Goal: Information Seeking & Learning: Learn about a topic

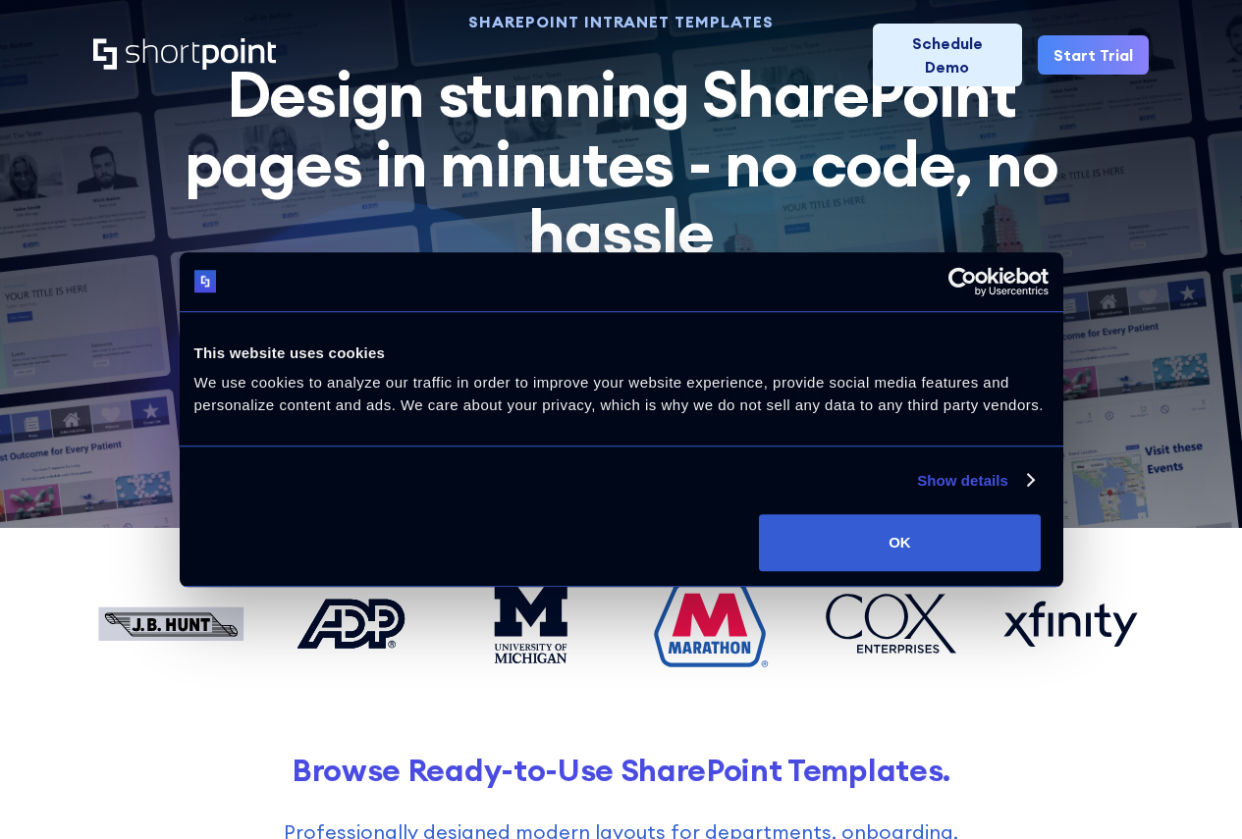
scroll to position [98, 0]
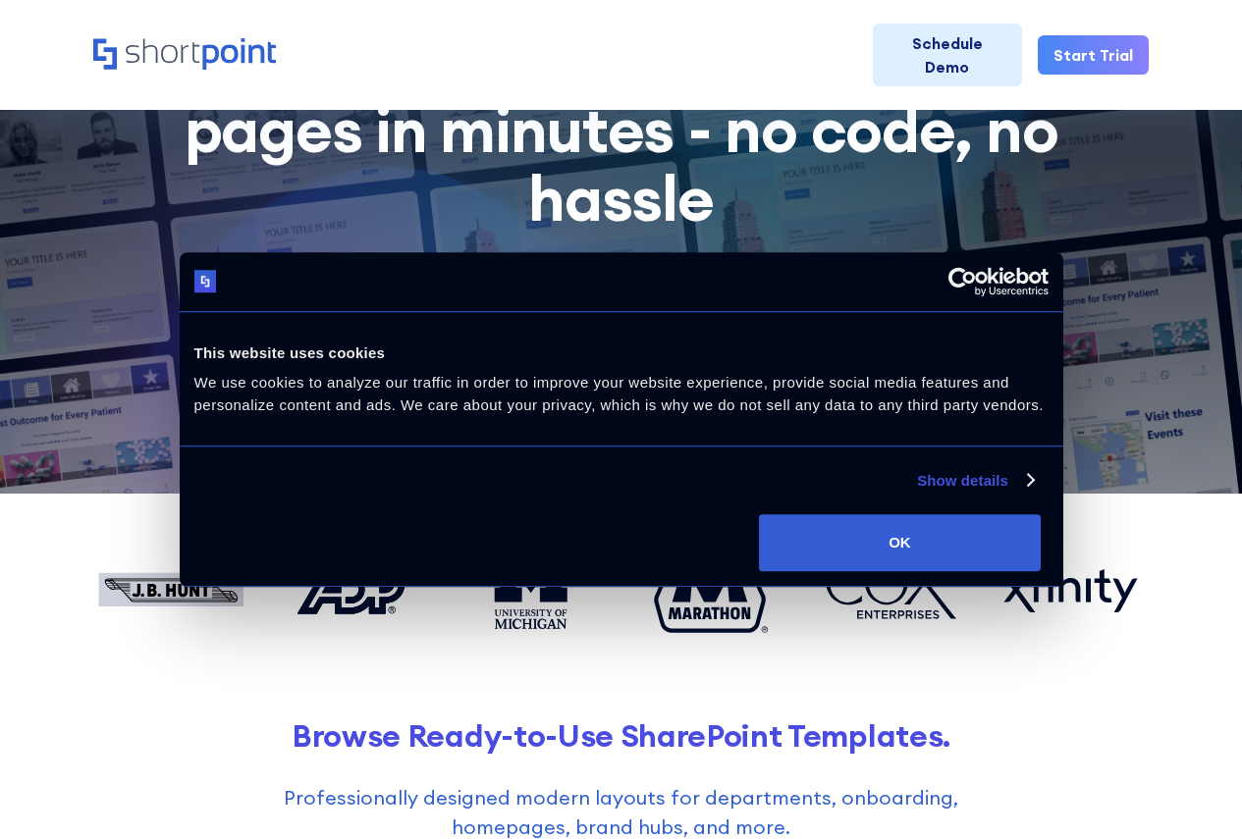
click at [631, 348] on div "Start a Free Trial" at bounding box center [621, 351] width 164 height 29
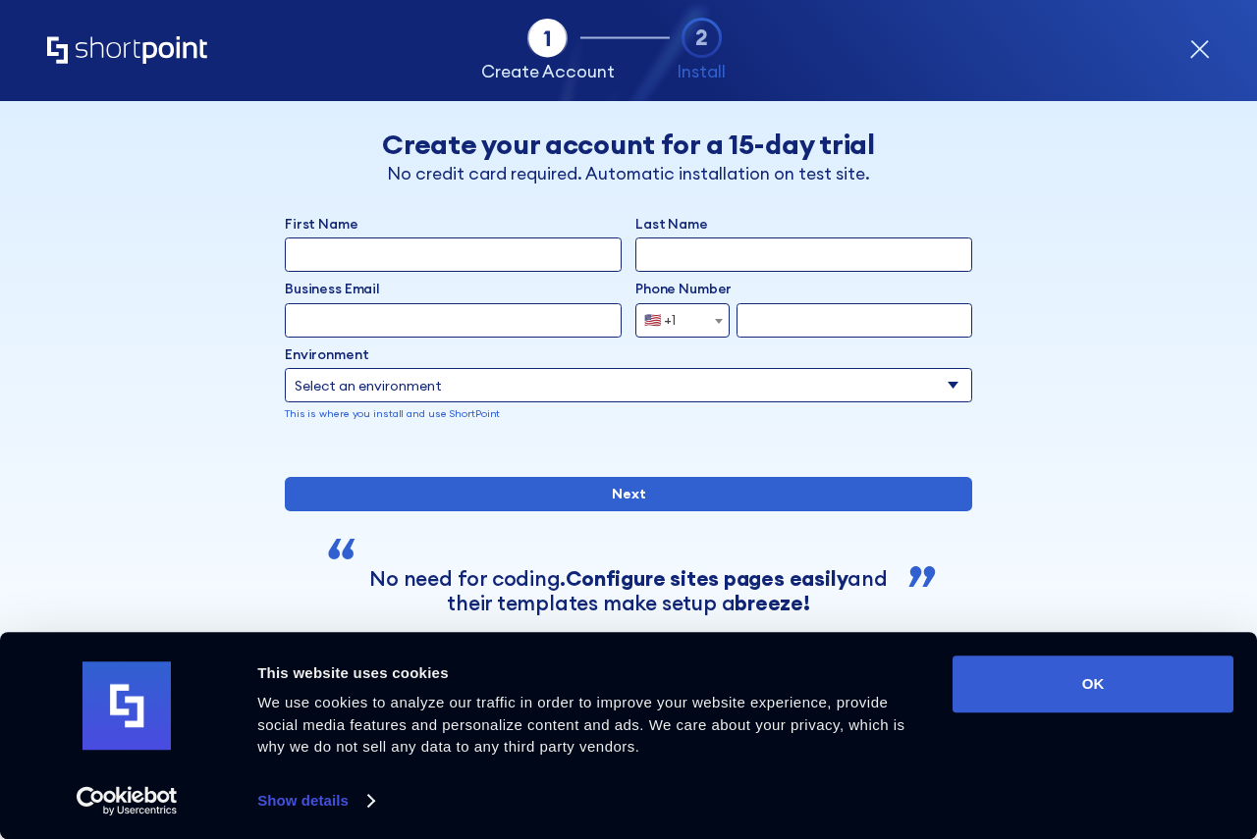
click at [1215, 42] on div "Tab 1 Tab 2 Tab 2 ShortPoint eases the setup and orchestration of Intranets and…" at bounding box center [628, 50] width 1257 height 101
click at [1209, 45] on div "Tab 1 Tab 2 Tab 2 ShortPoint eases the setup and orchestration of Intranets and…" at bounding box center [628, 50] width 1257 height 101
click at [1199, 43] on icon "form" at bounding box center [1199, 49] width 21 height 21
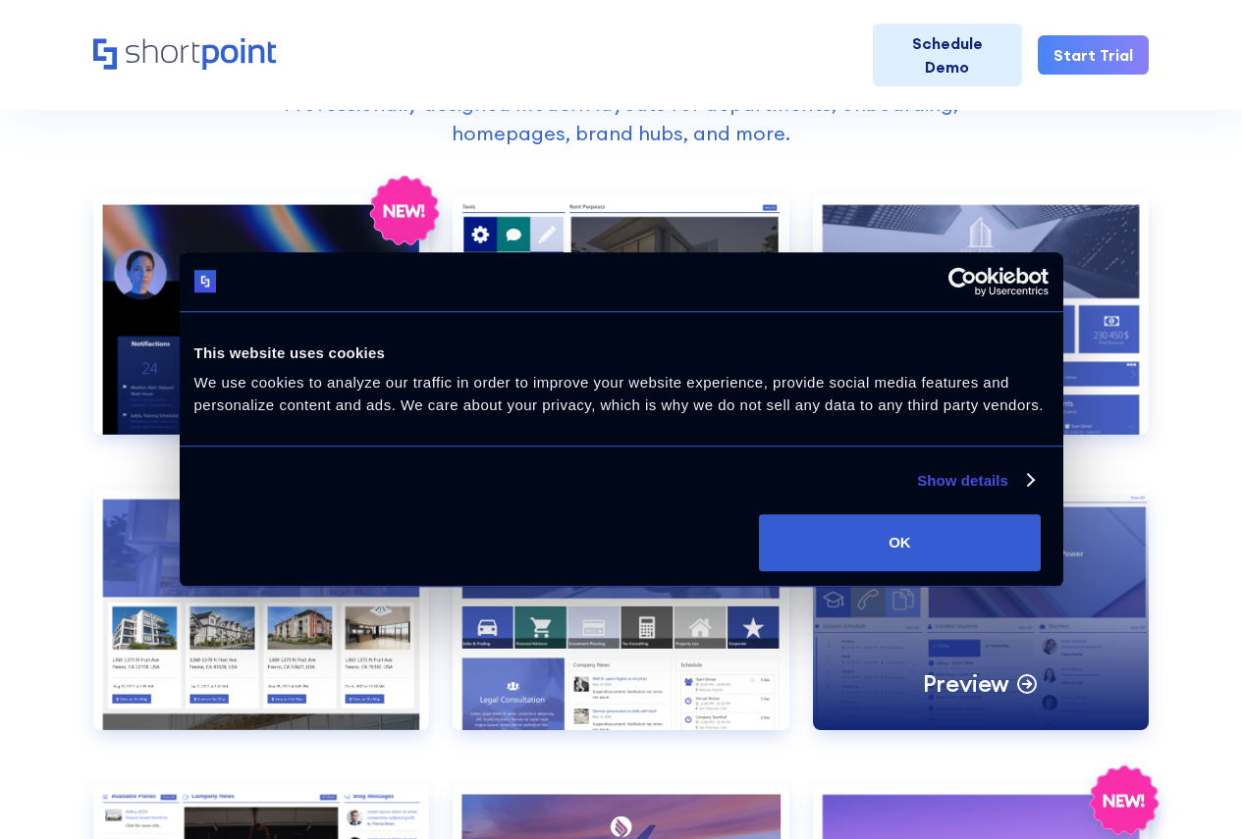
scroll to position [785, 0]
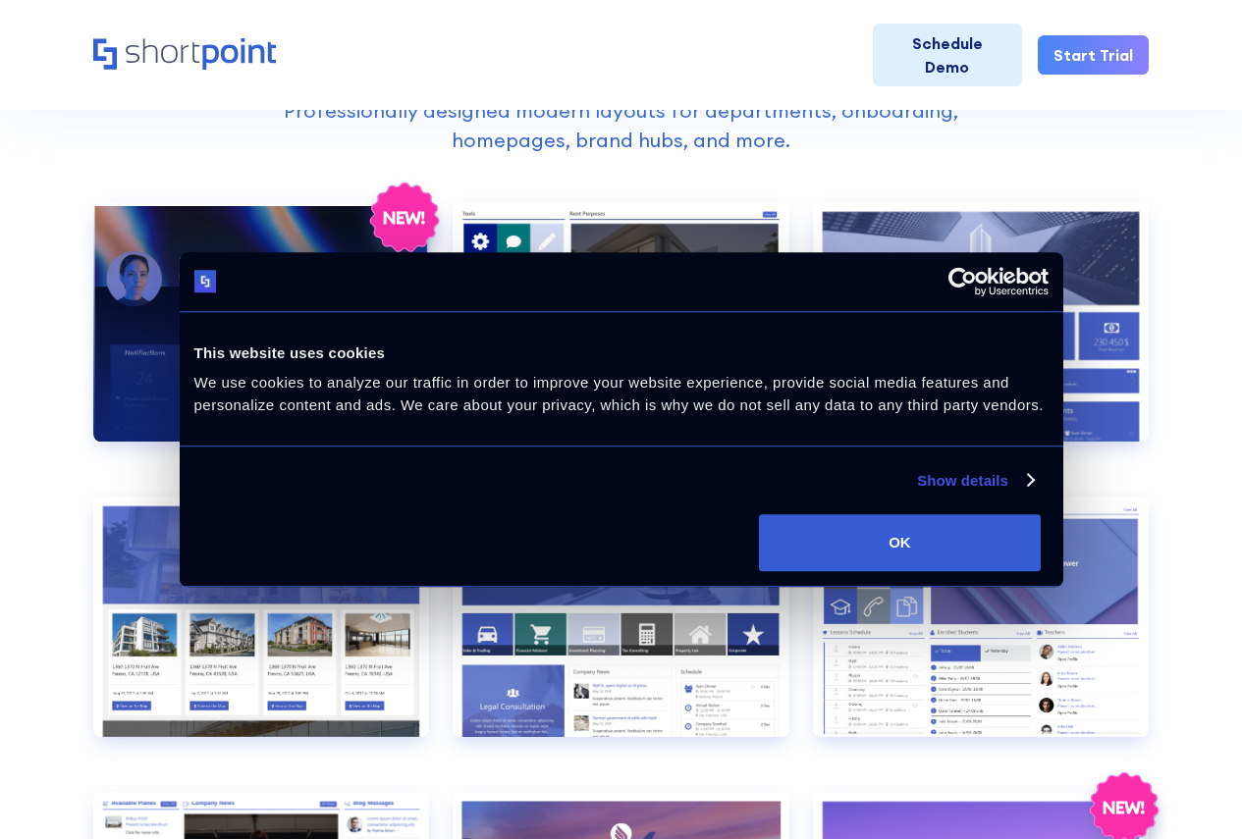
click at [381, 329] on div "Preview" at bounding box center [261, 322] width 336 height 241
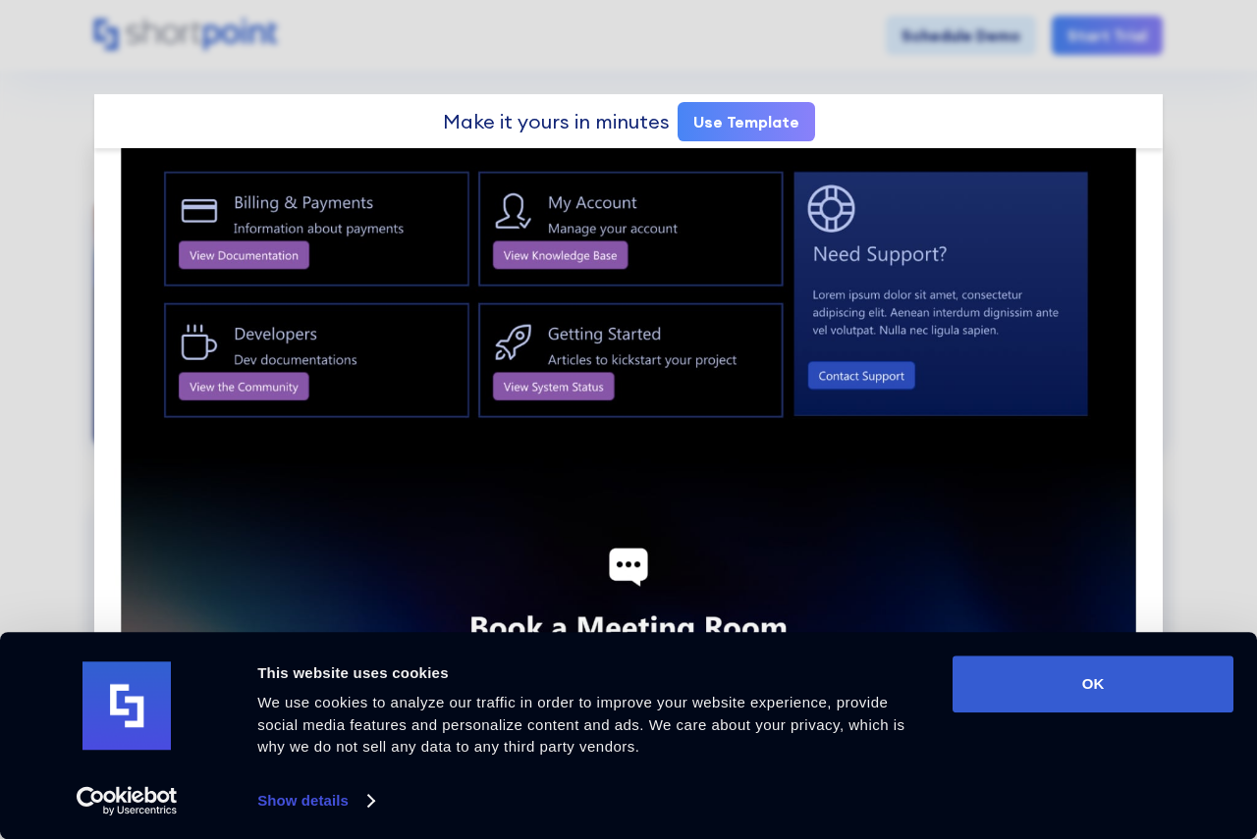
scroll to position [2030, 0]
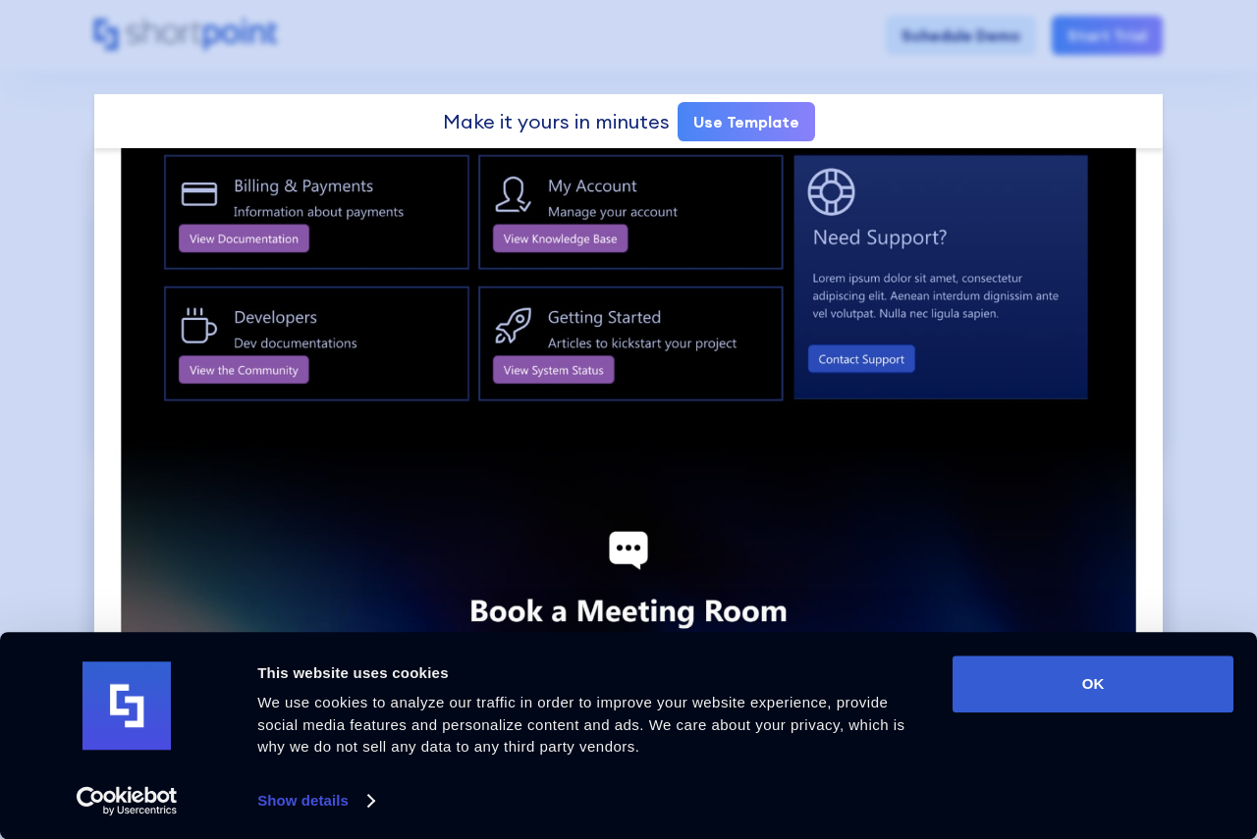
click at [1168, 99] on div at bounding box center [628, 419] width 1257 height 839
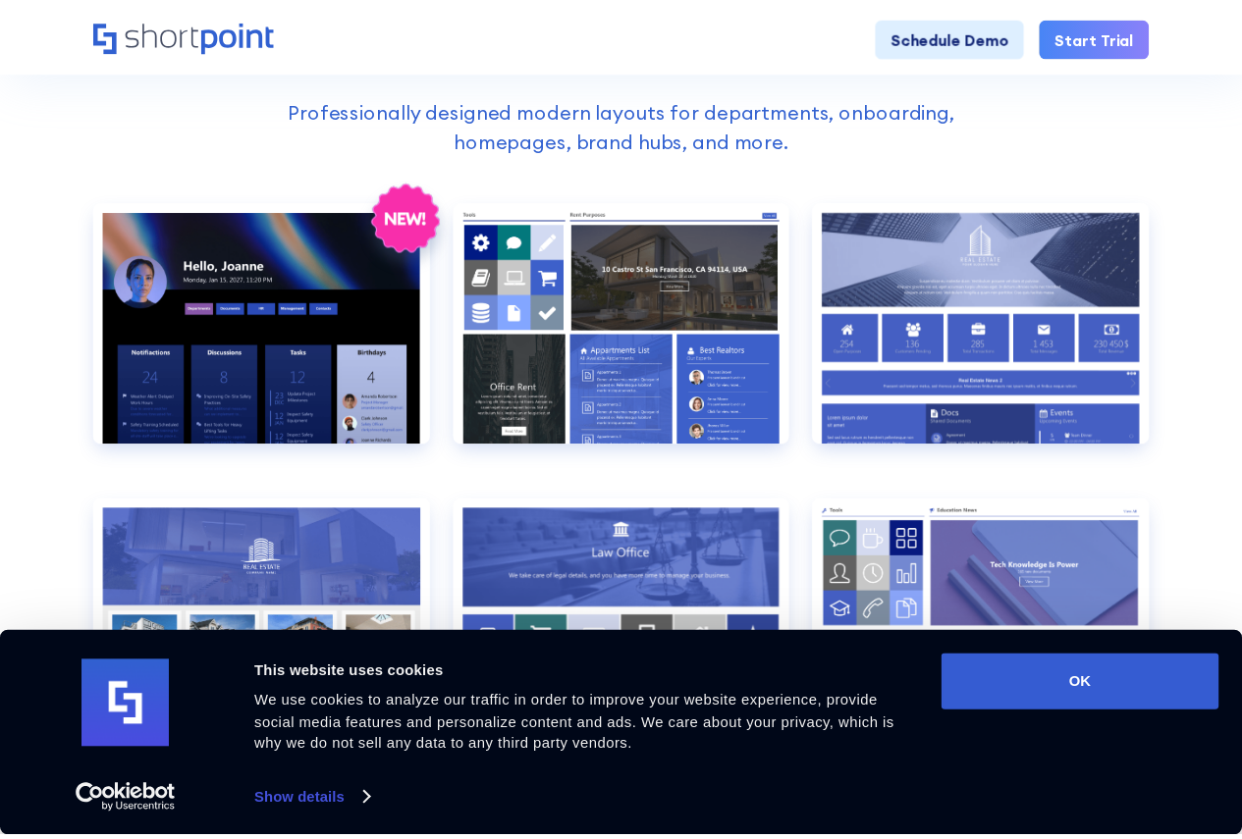
scroll to position [1992, 0]
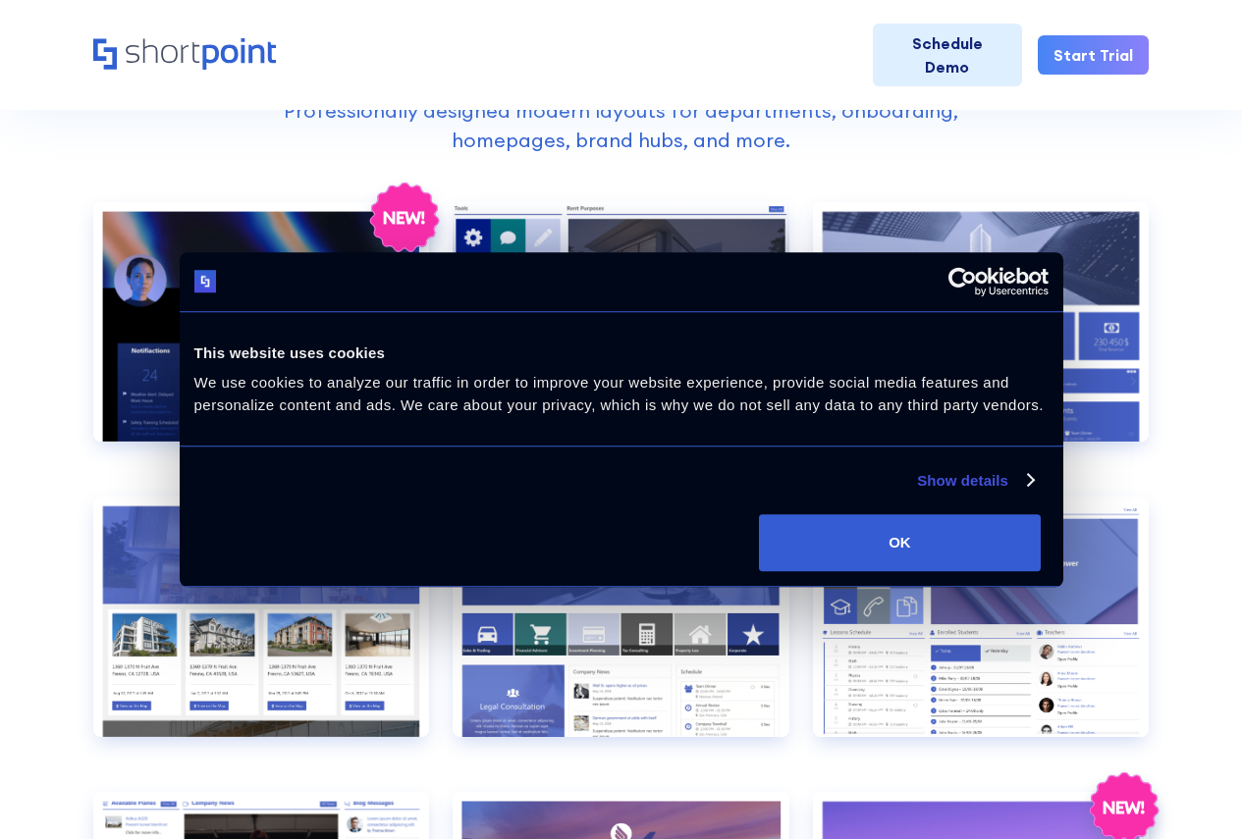
click at [646, 330] on div "Preview" at bounding box center [621, 322] width 336 height 241
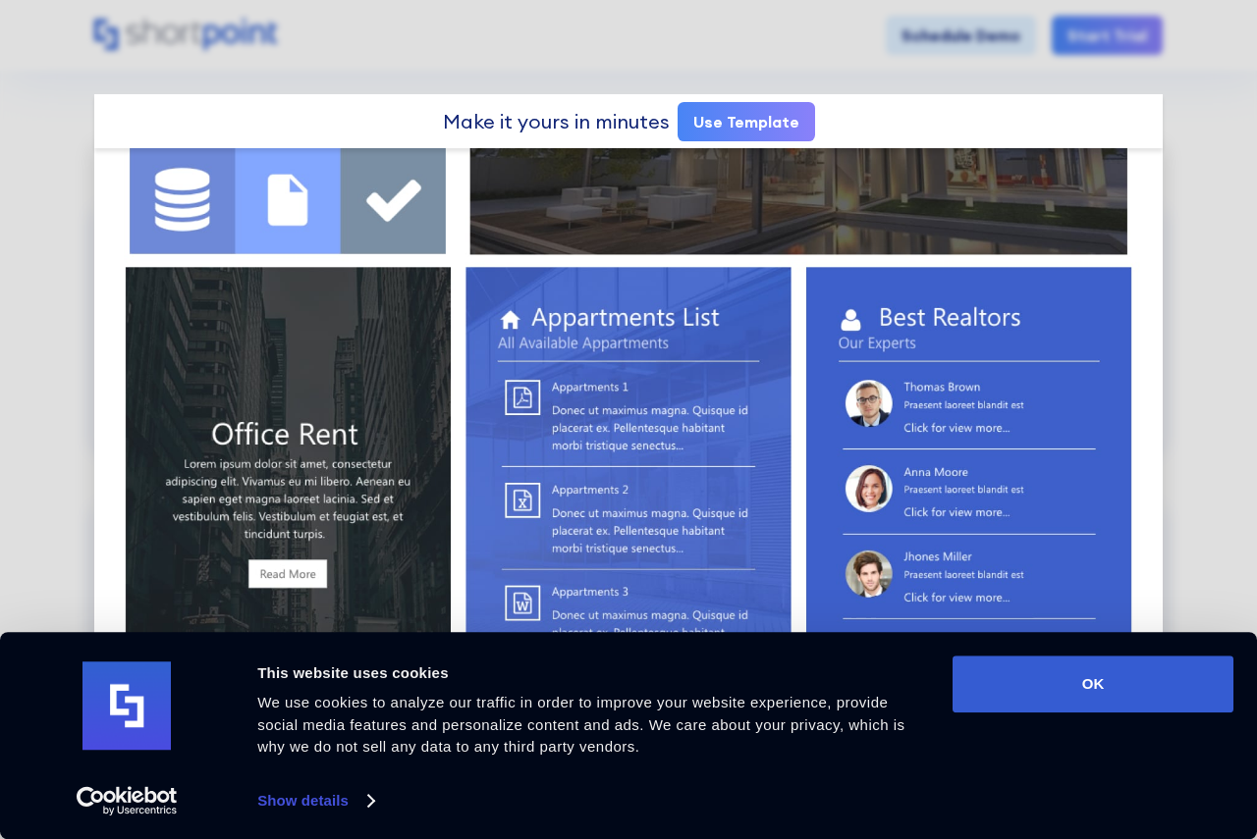
scroll to position [295, 0]
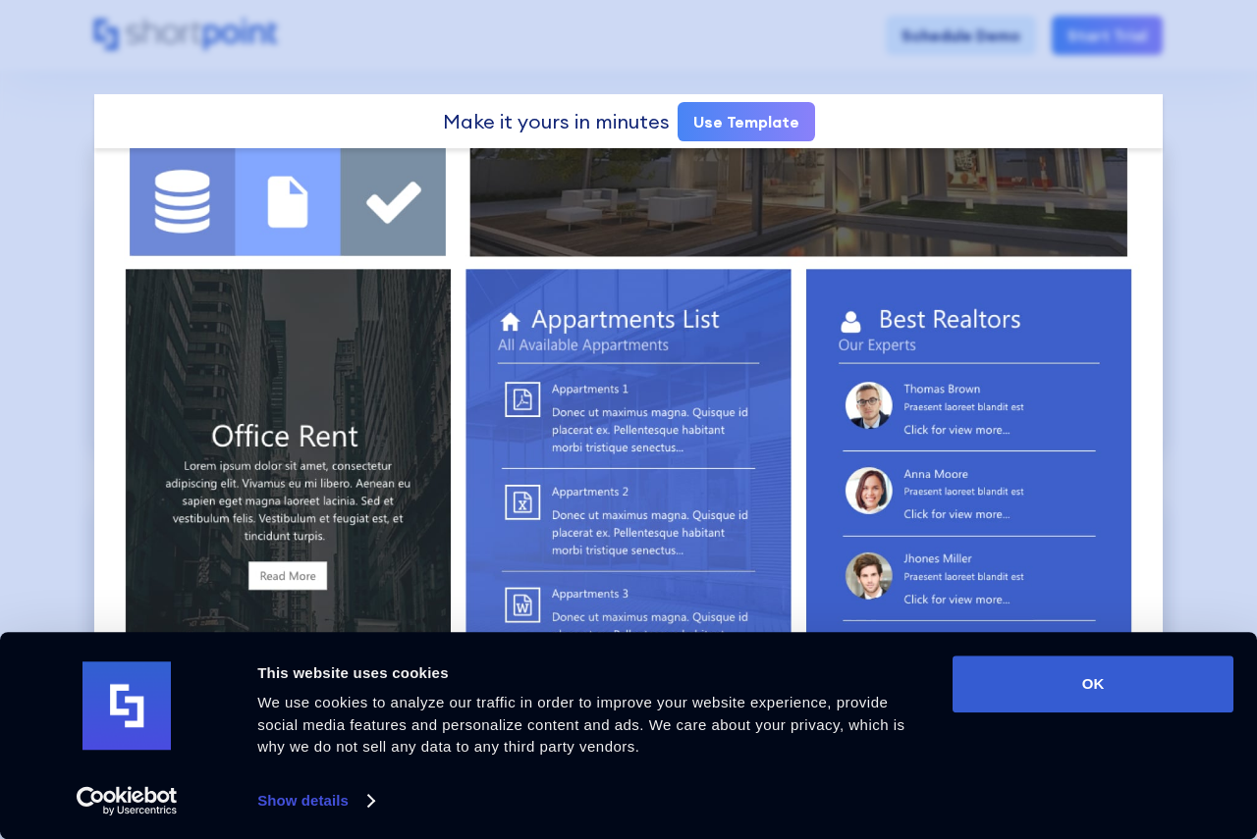
click at [1170, 170] on div at bounding box center [628, 419] width 1257 height 839
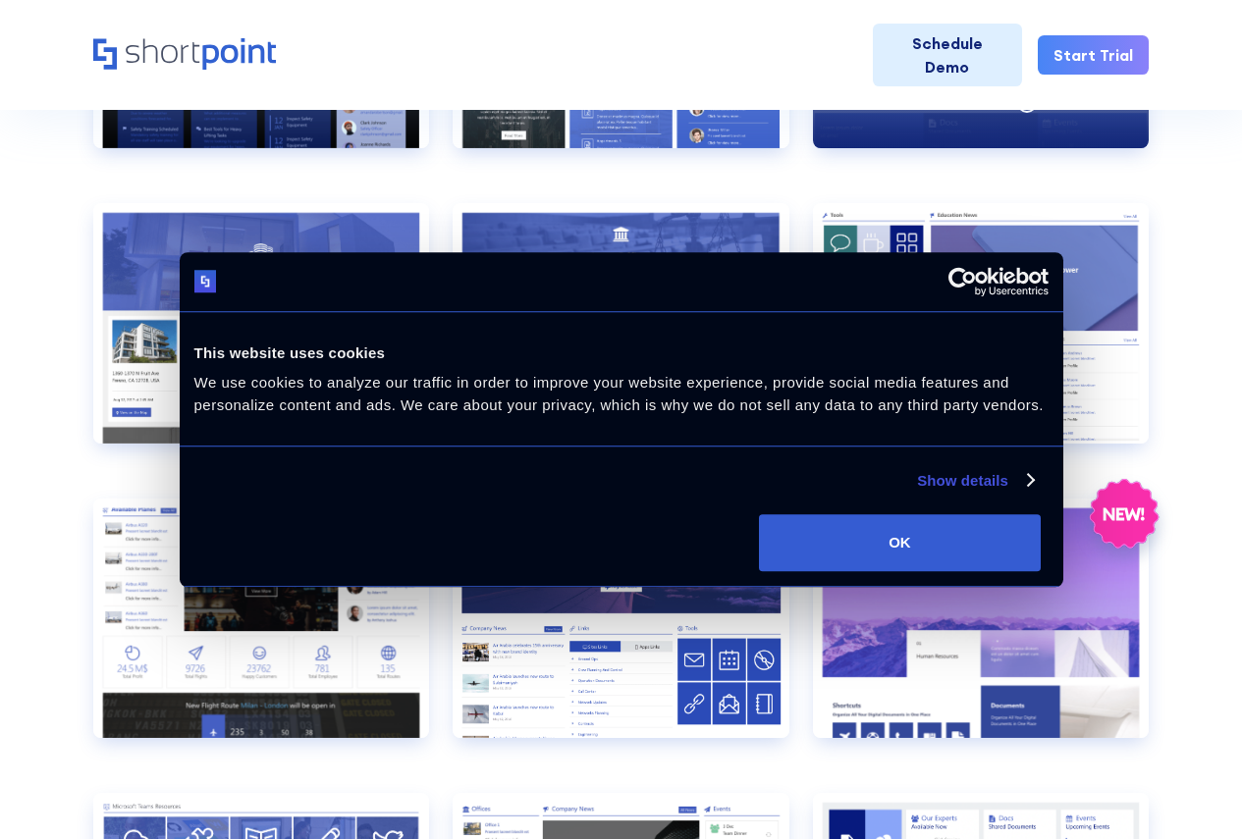
scroll to position [1080, 0]
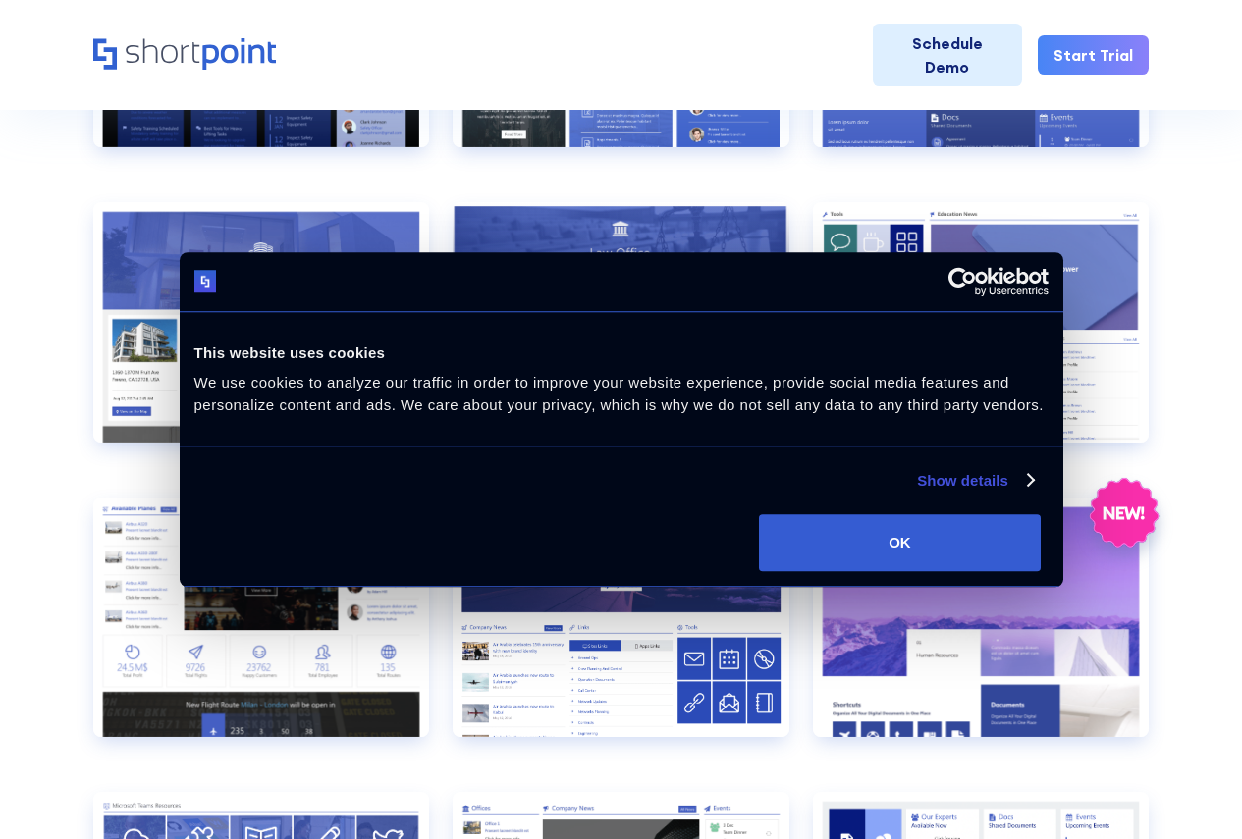
click at [521, 279] on div "Preview" at bounding box center [621, 322] width 336 height 241
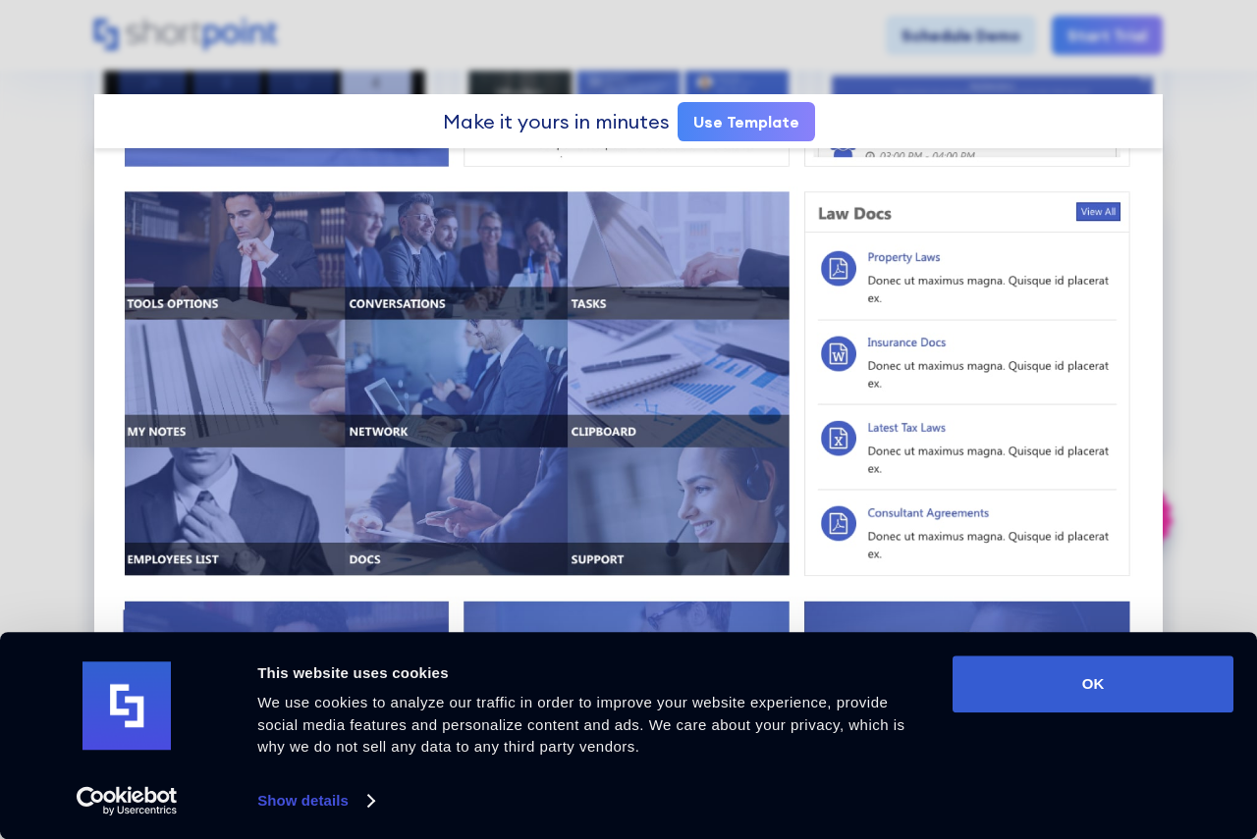
scroll to position [556, 0]
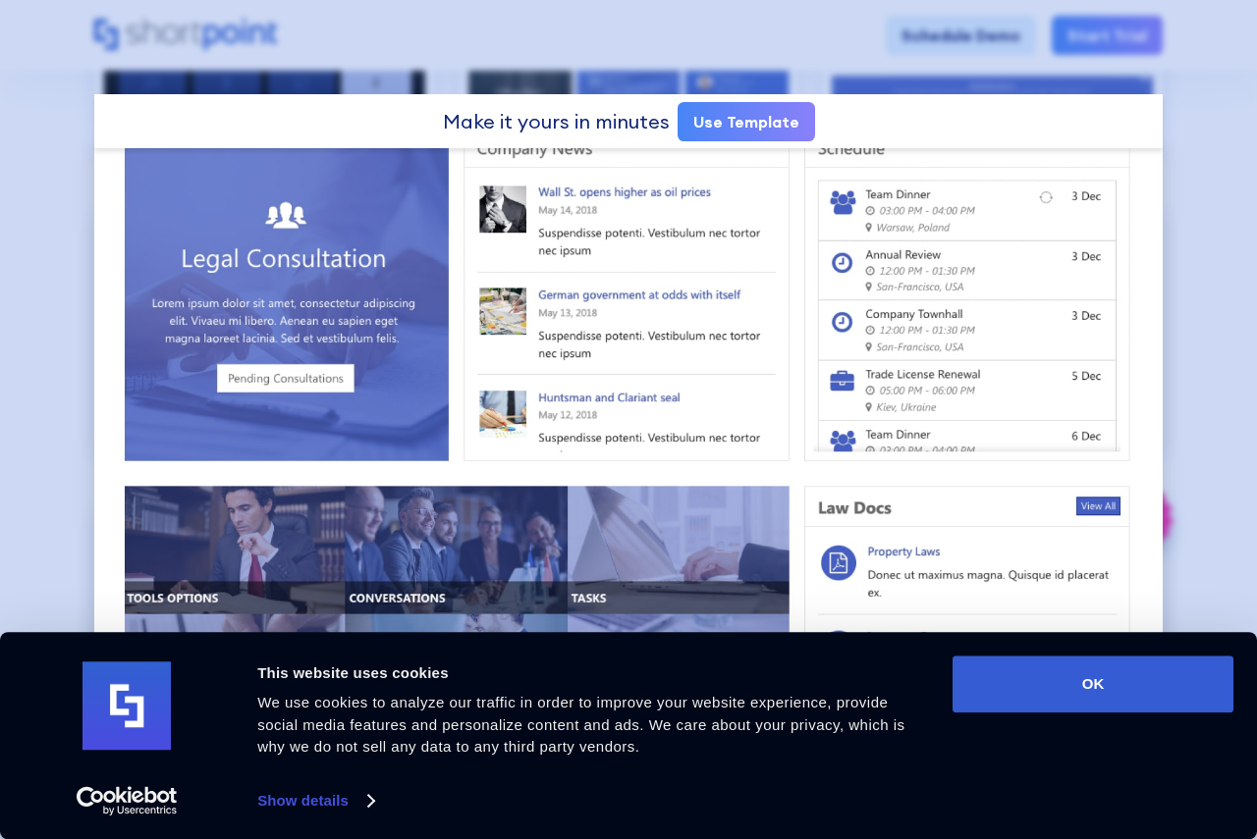
click at [1214, 77] on div at bounding box center [628, 419] width 1257 height 839
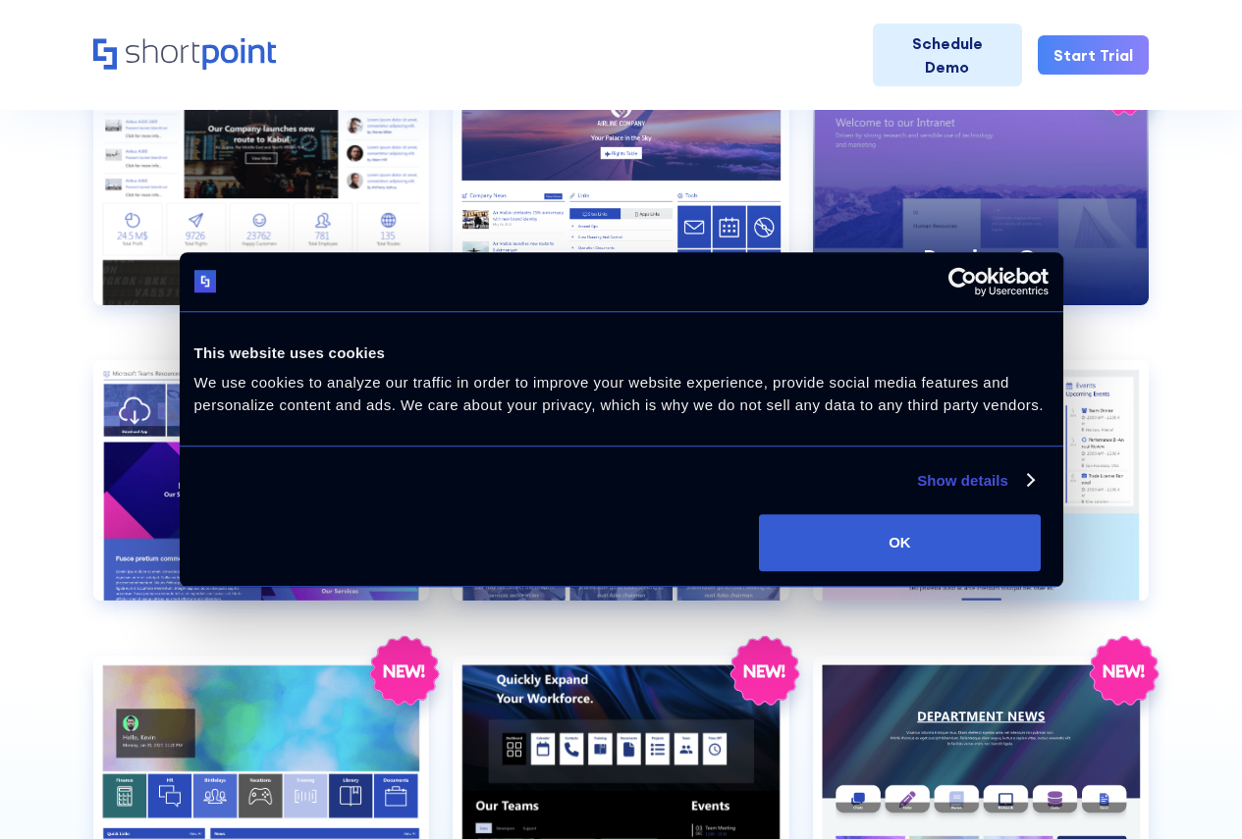
scroll to position [1669, 0]
